Goal: Task Accomplishment & Management: Use online tool/utility

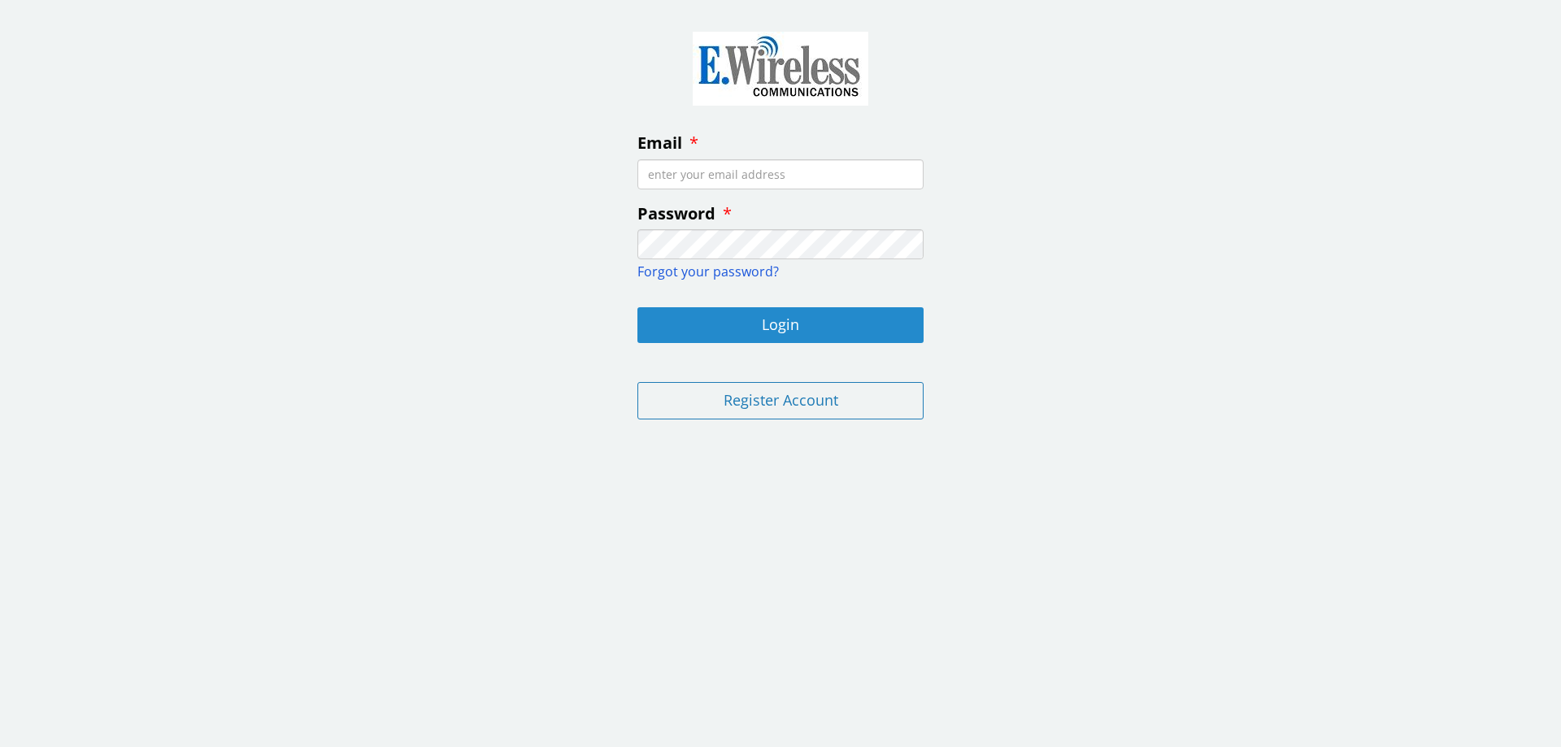
type input "[EMAIL_ADDRESS][DOMAIN_NAME]"
click at [852, 329] on button "Login" at bounding box center [780, 325] width 286 height 36
type input "[EMAIL_ADDRESS][DOMAIN_NAME]"
click at [852, 329] on button "Login" at bounding box center [780, 325] width 286 height 36
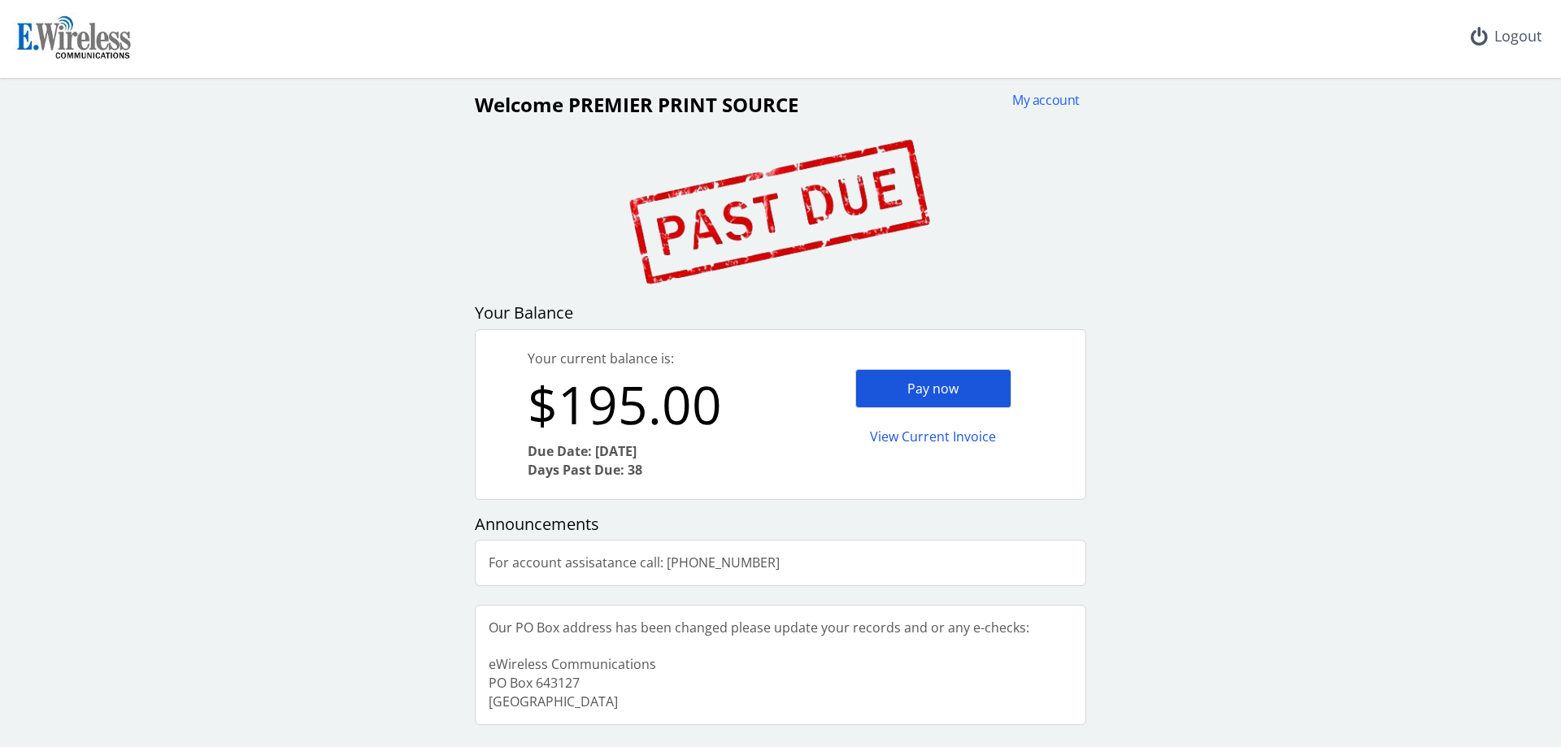
click at [976, 397] on div "Pay now" at bounding box center [933, 389] width 156 height 40
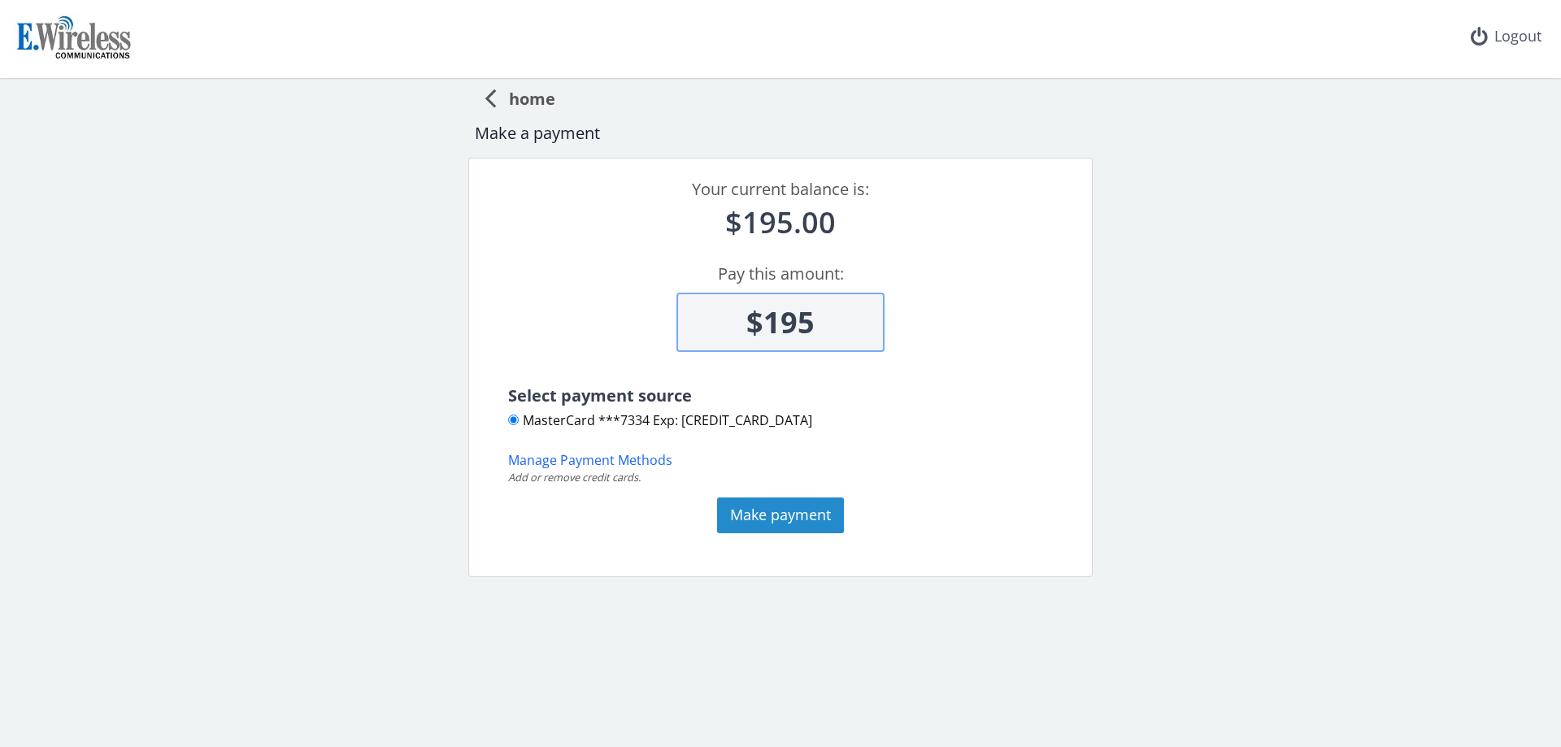
click at [792, 517] on button "Make payment" at bounding box center [780, 515] width 127 height 36
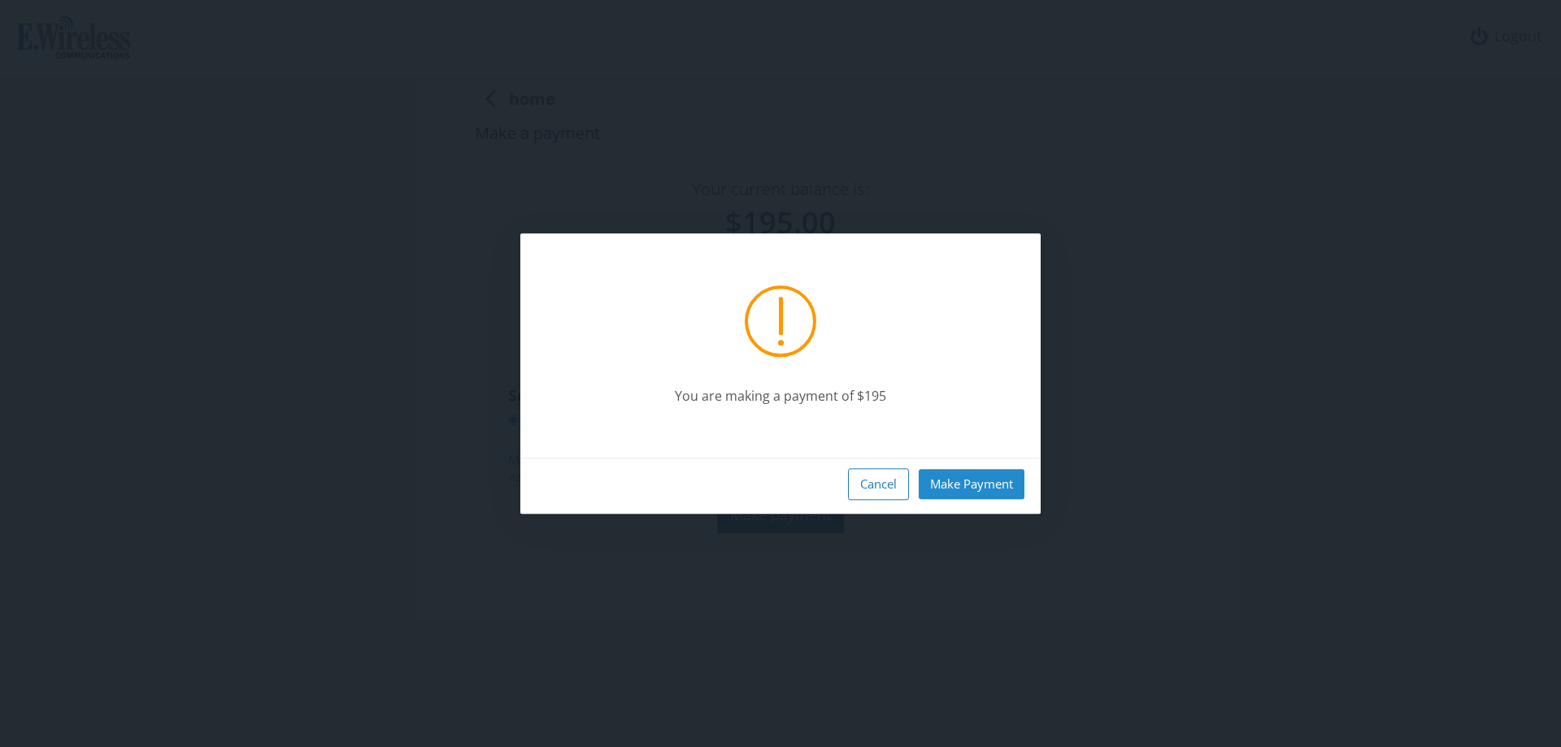
click at [987, 480] on button "Make Payment" at bounding box center [971, 484] width 106 height 30
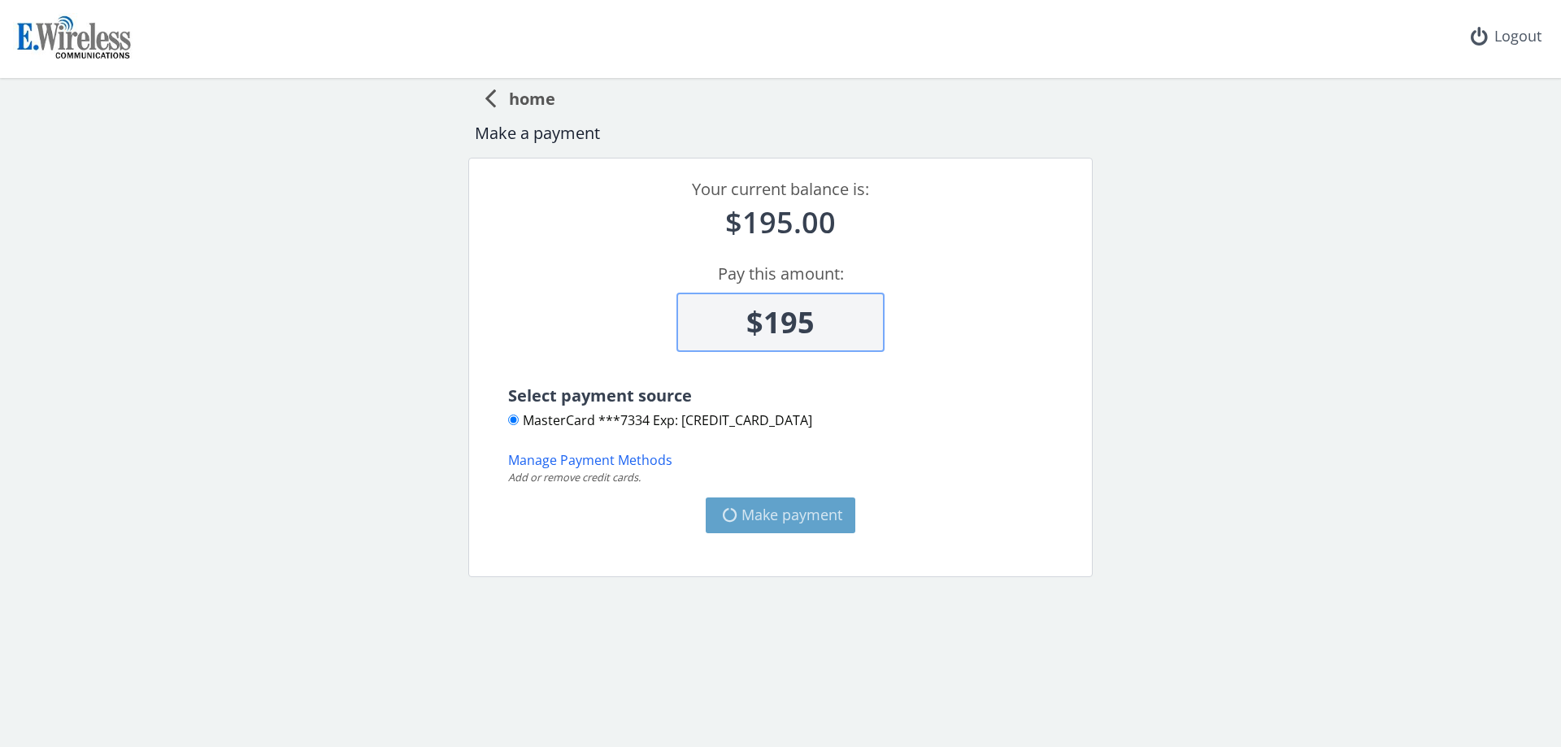
type input "$0"
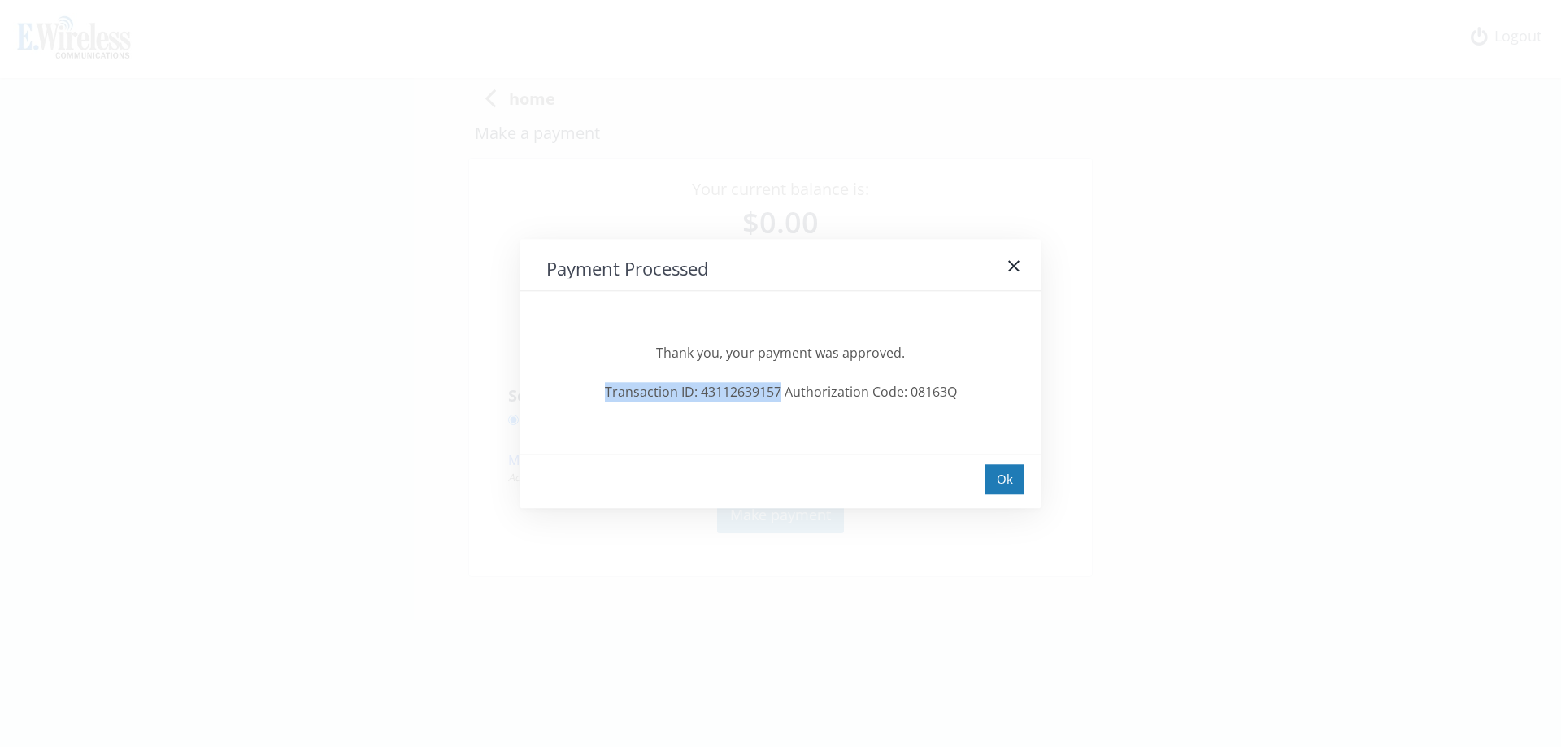
drag, startPoint x: 781, startPoint y: 391, endPoint x: 603, endPoint y: 393, distance: 178.0
click at [603, 393] on div "Thank you, your payment was approved. Transaction ID: 43112639157 Authorization…" at bounding box center [780, 372] width 468 height 59
copy div "Transaction ID: 43112639157"
click at [1007, 474] on div "Ok" at bounding box center [1004, 479] width 39 height 30
